Goal: Task Accomplishment & Management: Manage account settings

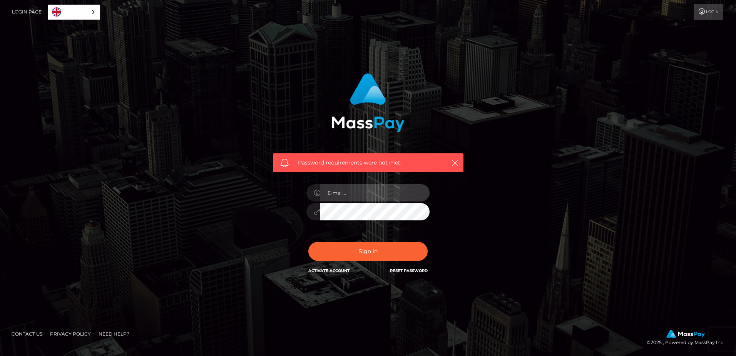
type input "[EMAIL_ADDRESS][DOMAIN_NAME]"
click at [459, 162] on icon "button" at bounding box center [455, 163] width 8 height 8
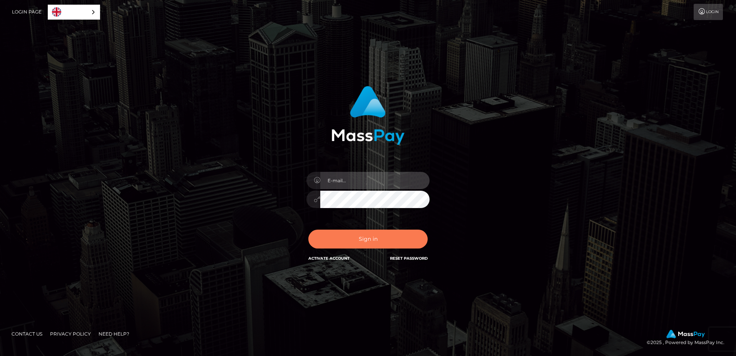
type input "[EMAIL_ADDRESS][DOMAIN_NAME]"
click at [374, 239] on button "Sign in" at bounding box center [367, 238] width 119 height 19
